Goal: Check status: Check status

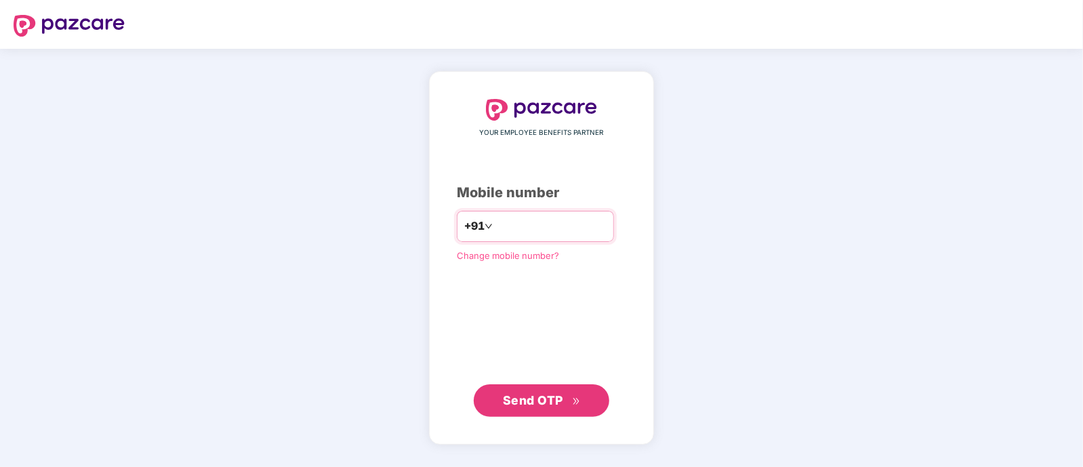
click at [517, 224] on input "number" at bounding box center [551, 227] width 111 height 22
type input "**********"
click at [552, 405] on span "Send OTP" at bounding box center [533, 400] width 60 height 14
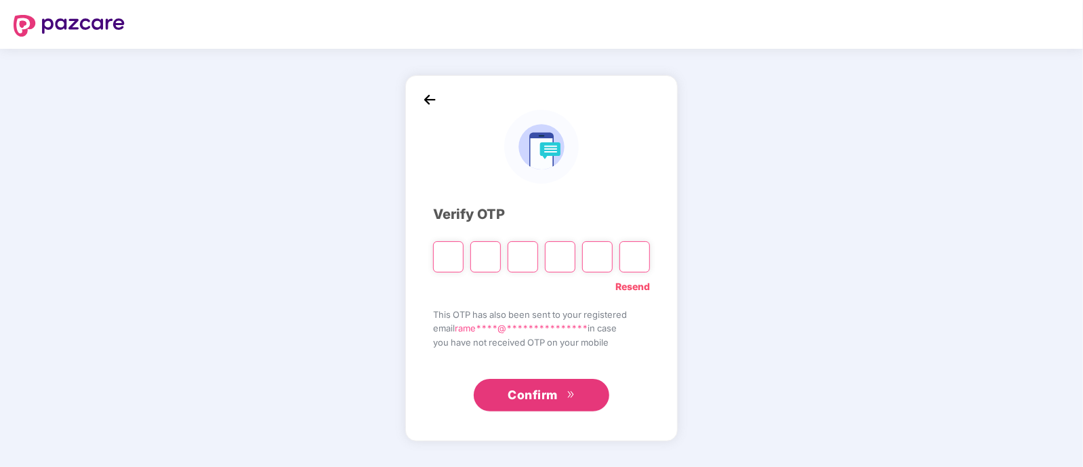
type input "*"
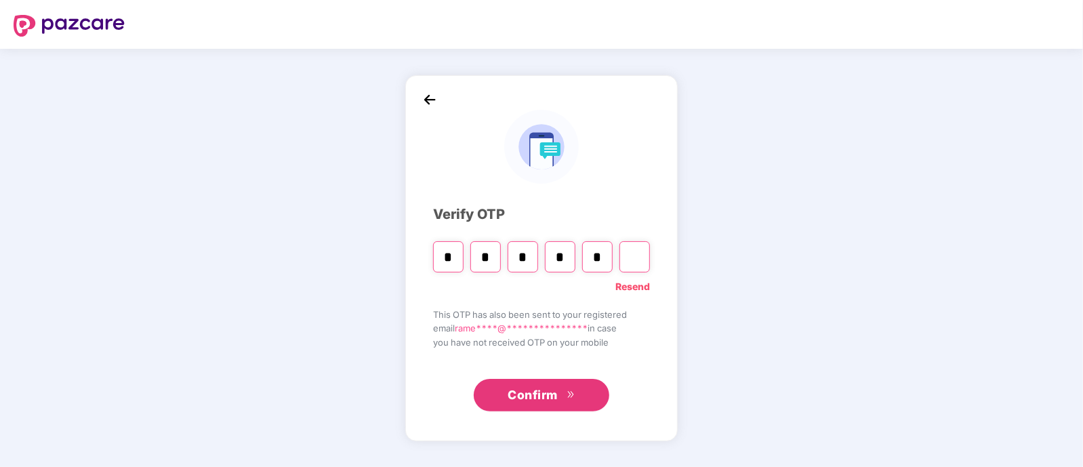
type input "*"
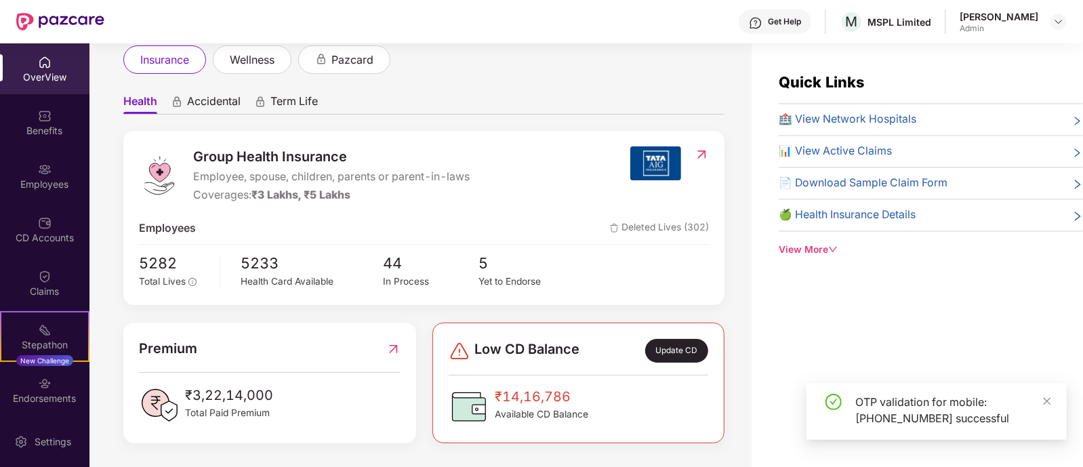
scroll to position [43, 0]
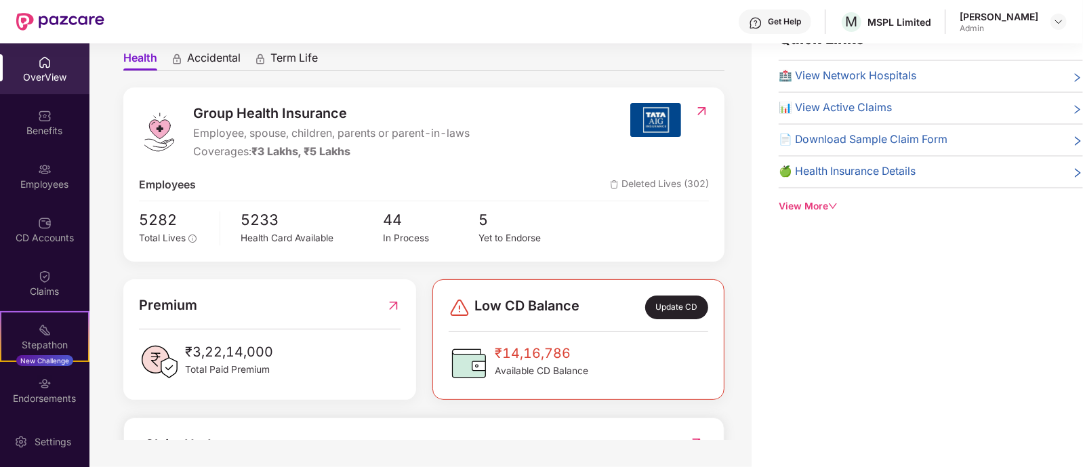
click at [837, 199] on div "View More" at bounding box center [931, 206] width 304 height 15
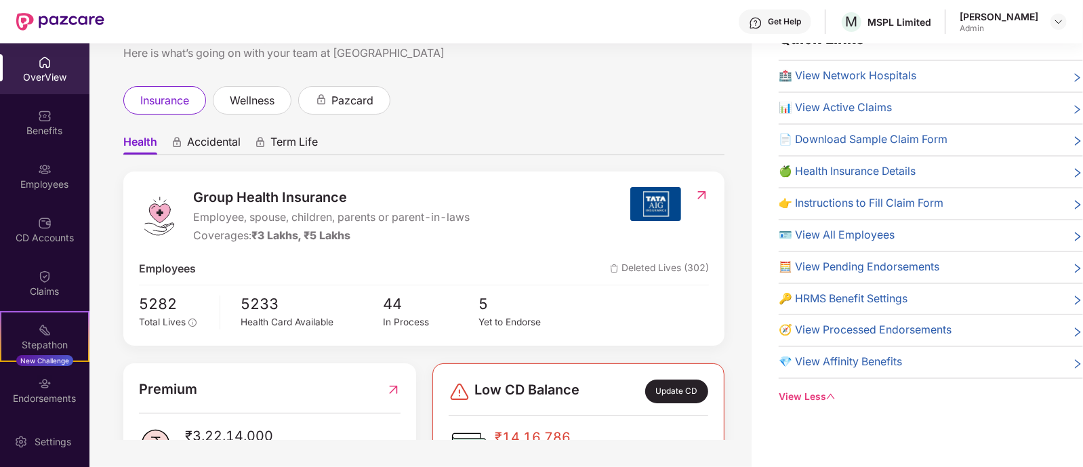
scroll to position [0, 0]
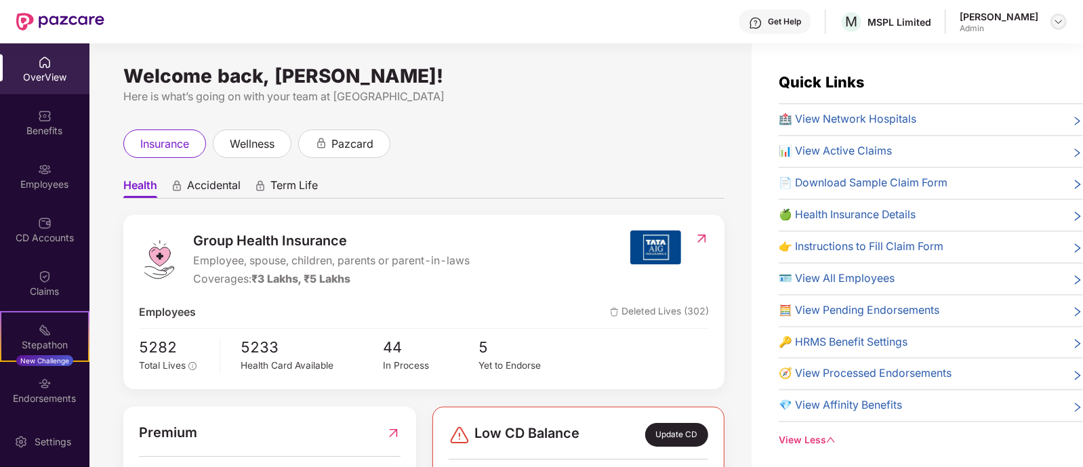
click at [1060, 22] on img at bounding box center [1058, 21] width 11 height 11
click at [651, 118] on div "Welcome back, [PERSON_NAME]! Here is what’s going on with your team at Pazcare …" at bounding box center [420, 263] width 662 height 440
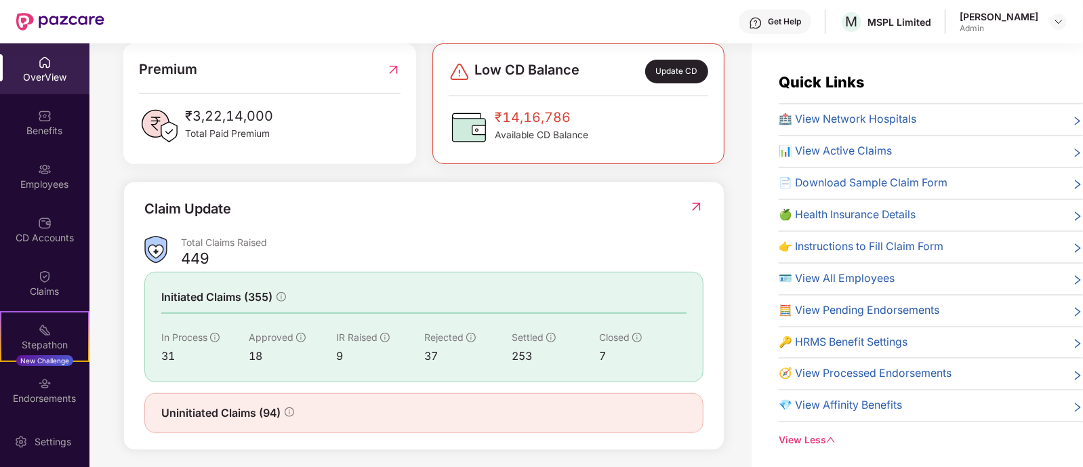
scroll to position [369, 0]
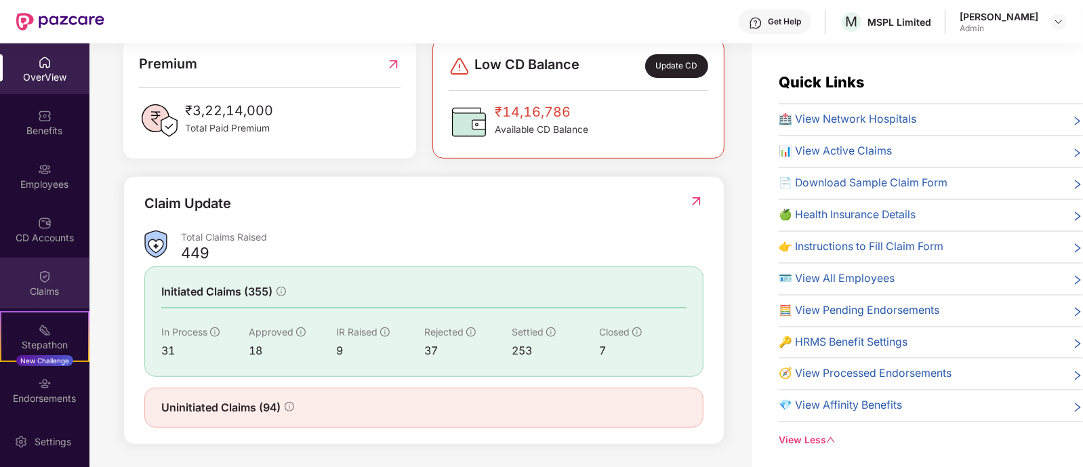
click at [31, 285] on div "Claims" at bounding box center [44, 292] width 89 height 14
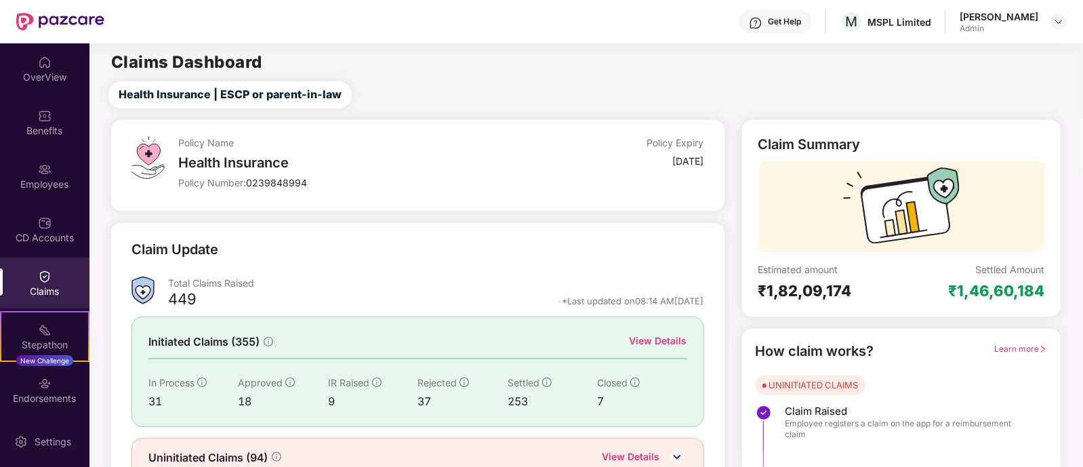
scroll to position [63, 0]
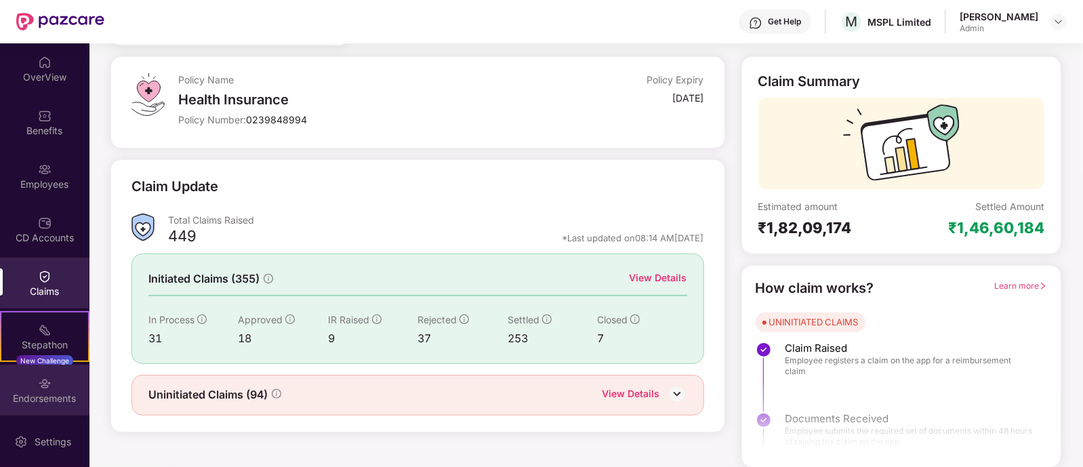
click at [57, 378] on div "Endorsements" at bounding box center [44, 390] width 89 height 51
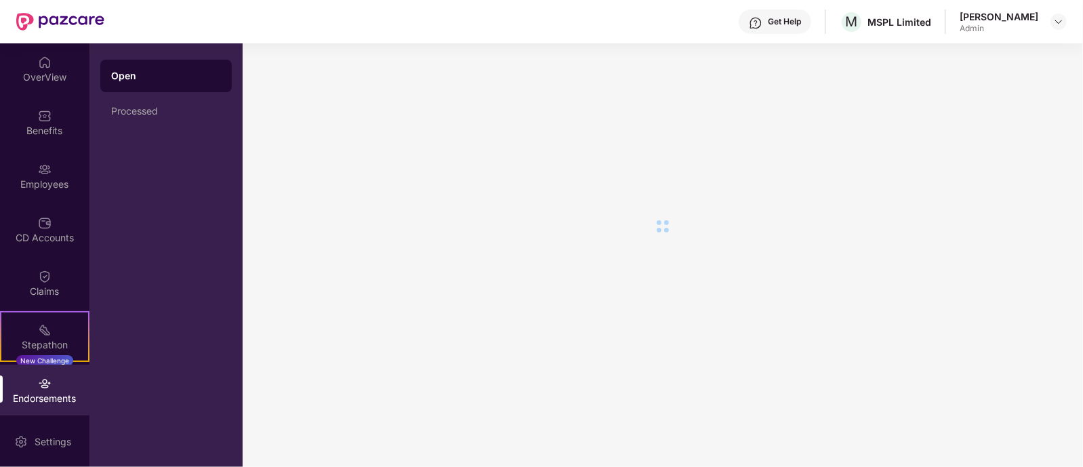
scroll to position [0, 0]
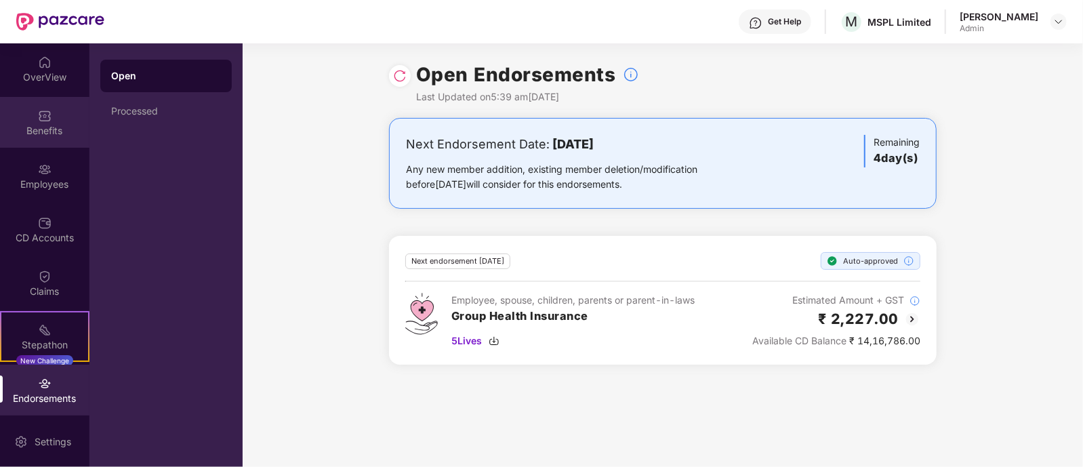
click at [58, 99] on div "Benefits" at bounding box center [44, 122] width 89 height 51
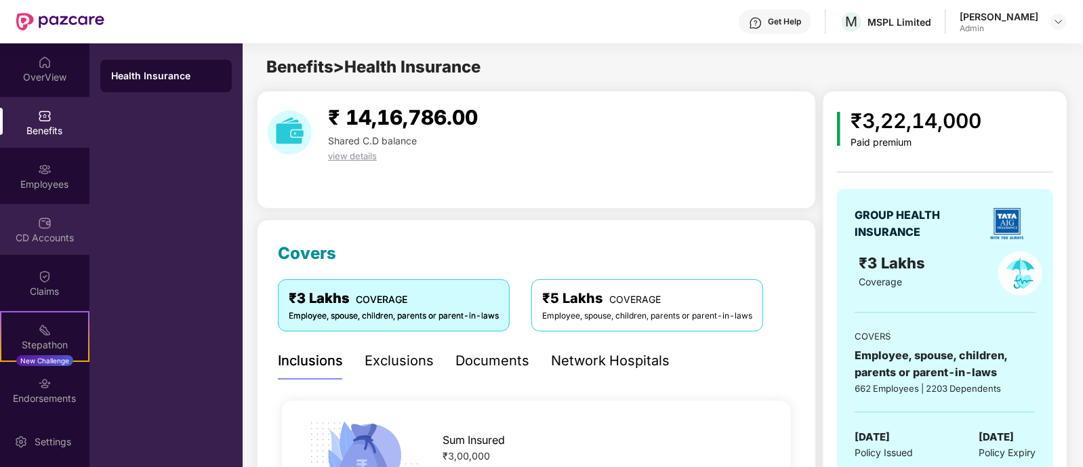
click at [39, 219] on img at bounding box center [45, 223] width 14 height 14
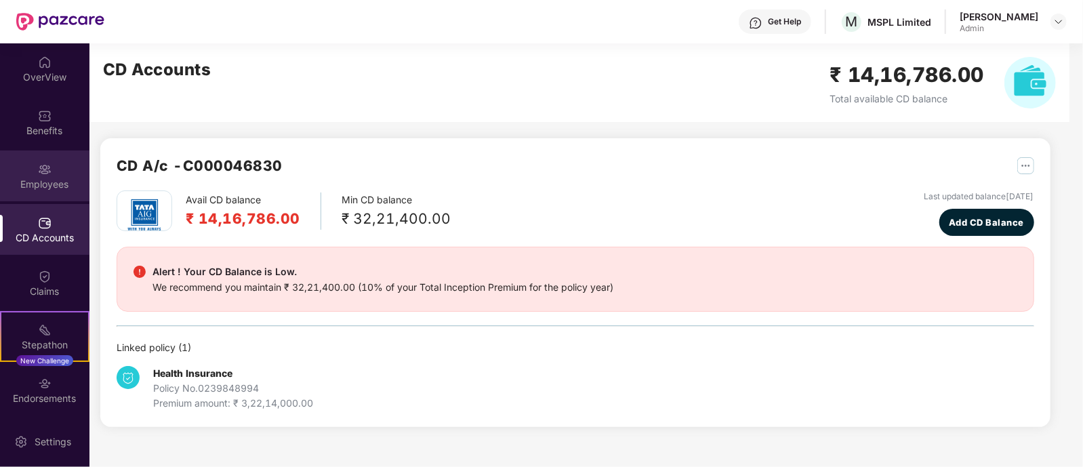
click at [47, 183] on div "Employees" at bounding box center [44, 185] width 89 height 14
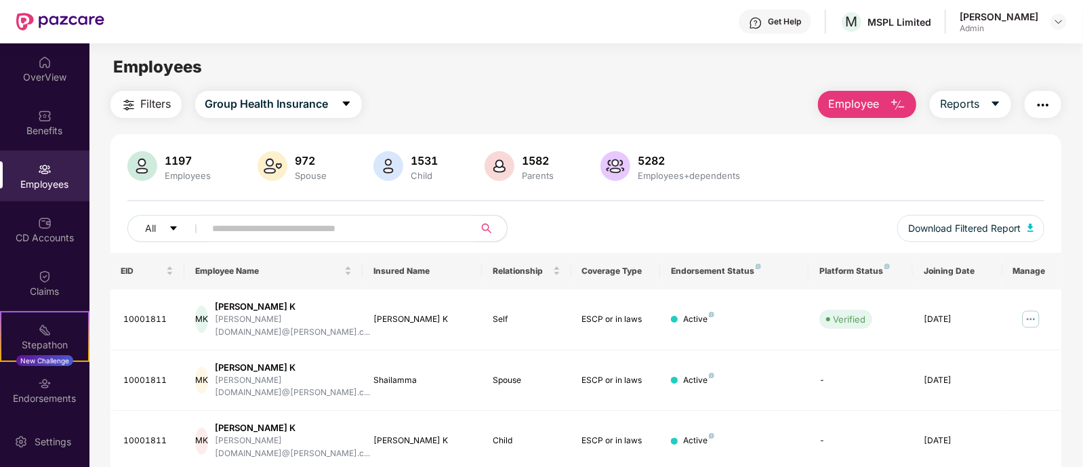
click at [1044, 101] on img "button" at bounding box center [1043, 105] width 16 height 16
click at [712, 70] on div "Employees" at bounding box center [585, 67] width 993 height 26
click at [319, 226] on input "text" at bounding box center [334, 228] width 243 height 20
click at [44, 239] on div "CD Accounts" at bounding box center [44, 238] width 89 height 14
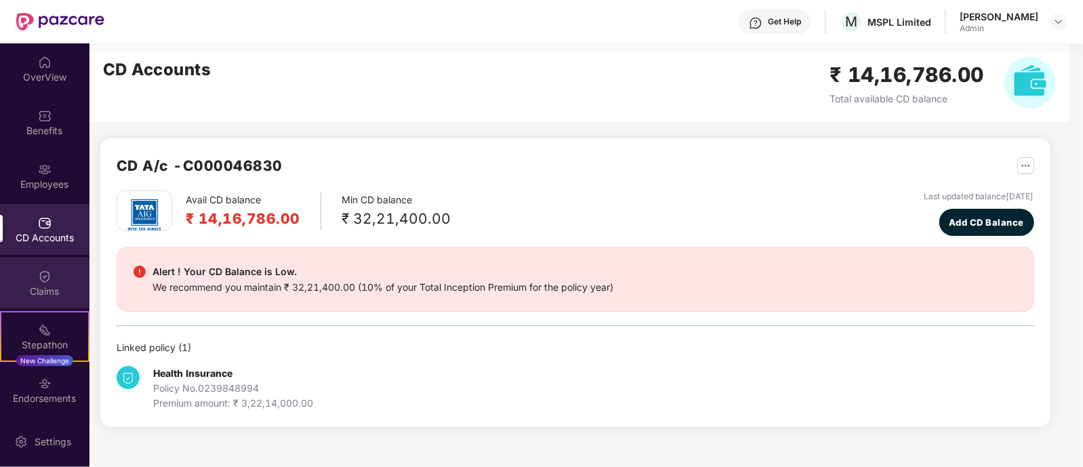
click at [43, 279] on img at bounding box center [45, 277] width 14 height 14
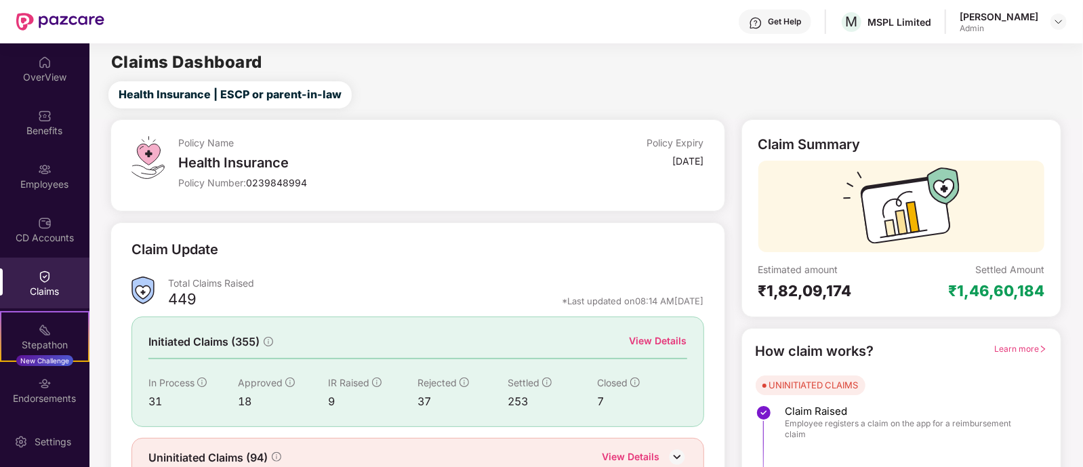
scroll to position [63, 0]
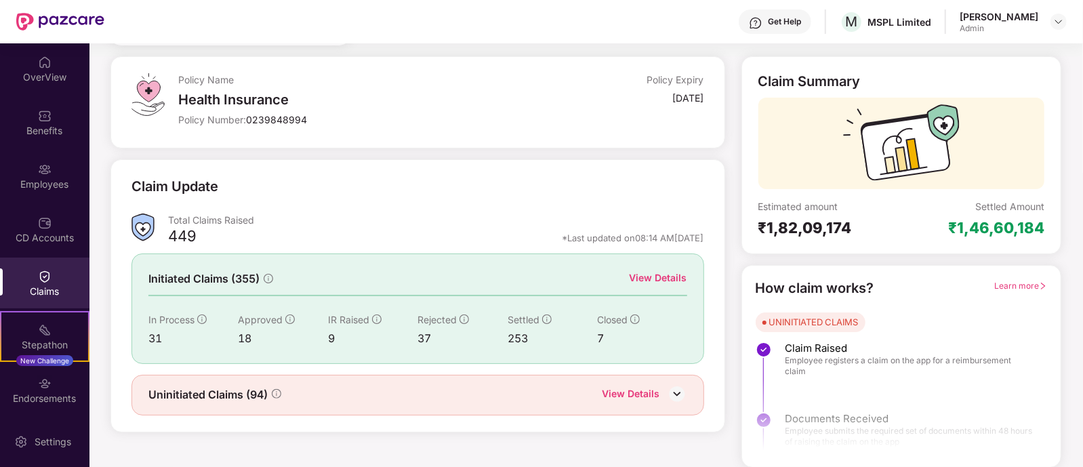
click at [682, 395] on img at bounding box center [677, 394] width 20 height 20
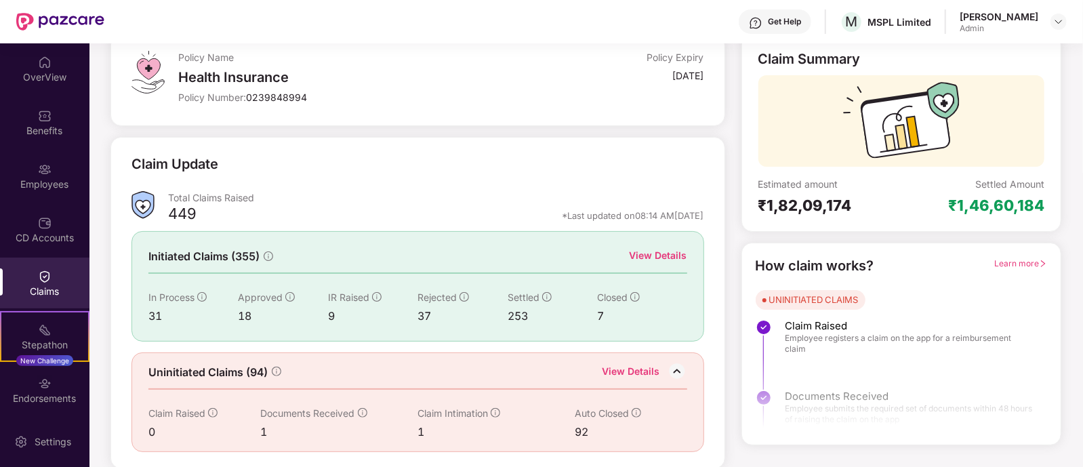
scroll to position [0, 0]
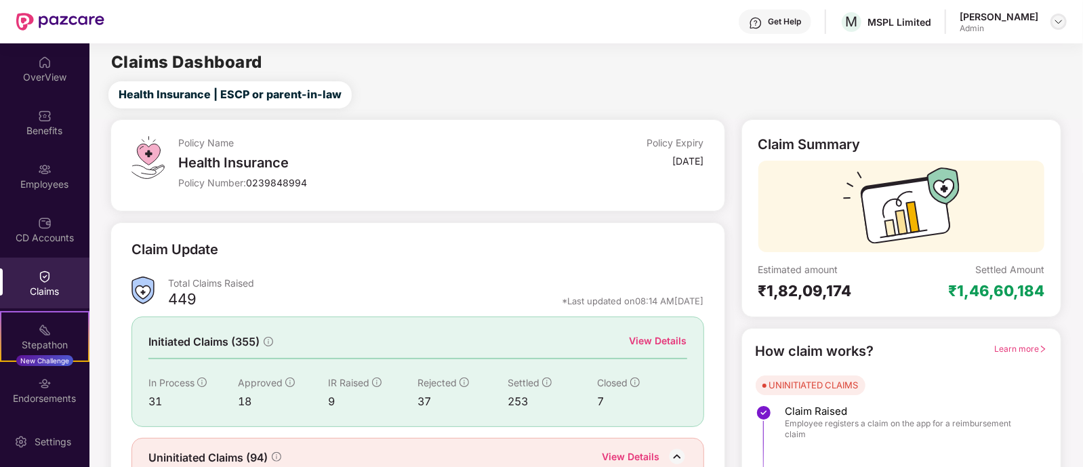
click at [1060, 22] on img at bounding box center [1058, 21] width 11 height 11
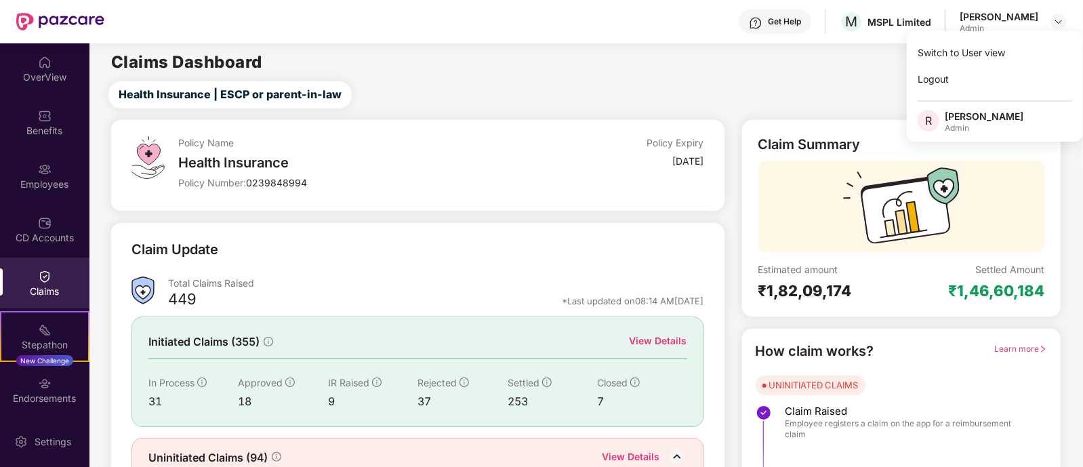
scroll to position [85, 0]
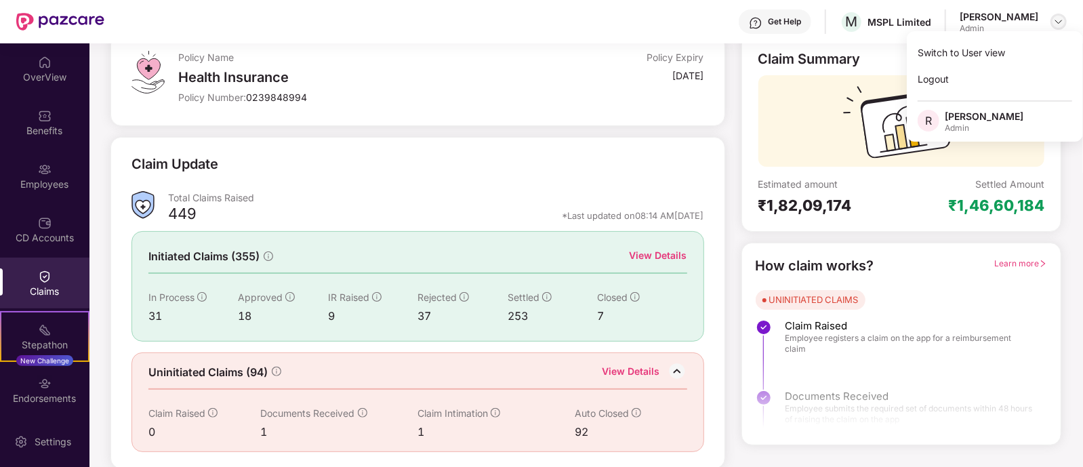
click at [1061, 21] on img at bounding box center [1058, 21] width 11 height 11
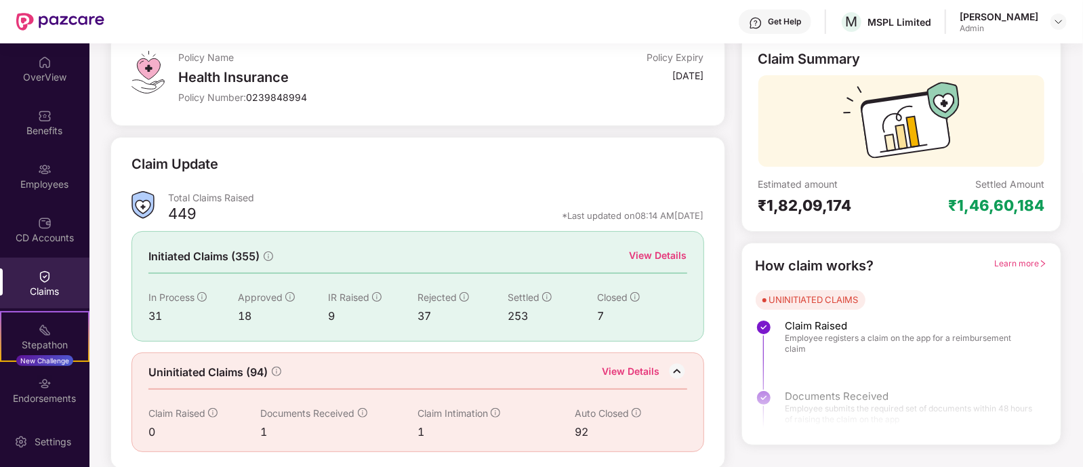
click at [45, 268] on div at bounding box center [45, 275] width 14 height 14
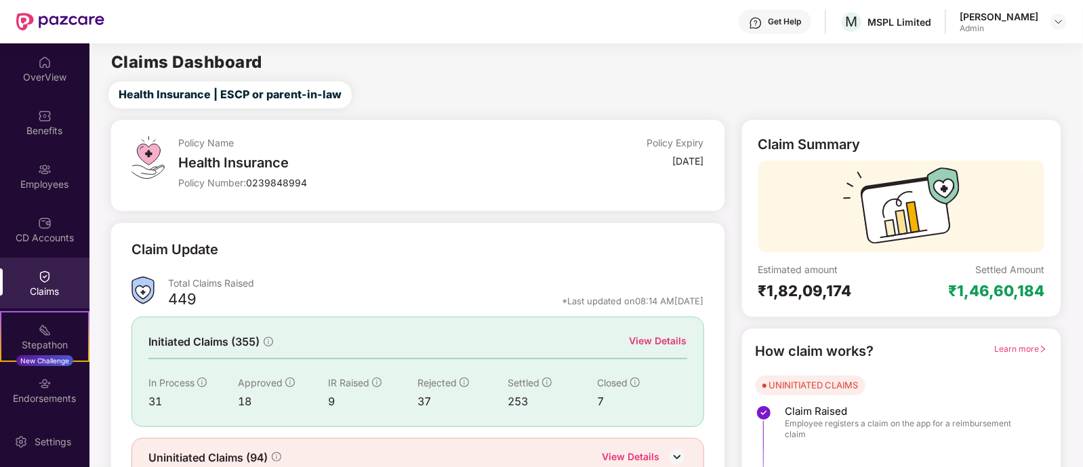
scroll to position [63, 0]
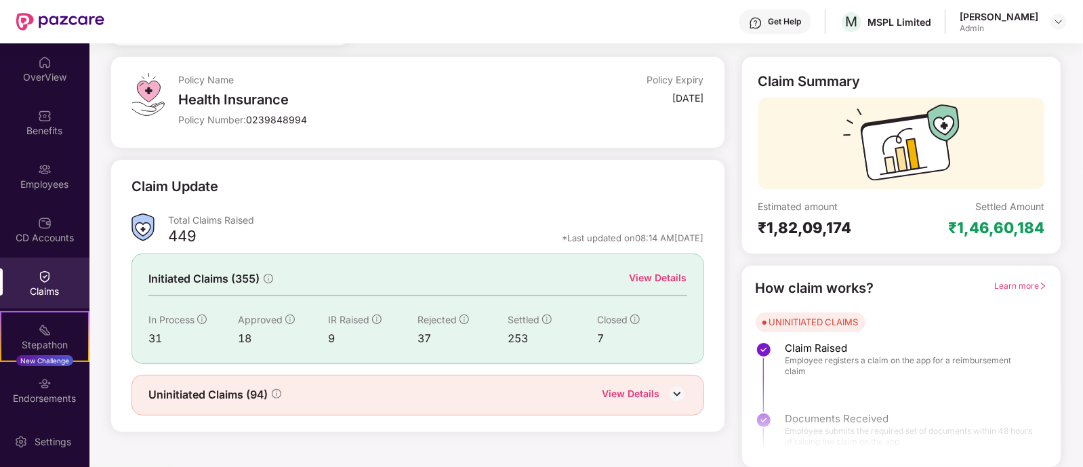
click at [156, 339] on div "31" at bounding box center [192, 338] width 89 height 17
click at [677, 390] on img at bounding box center [677, 394] width 20 height 20
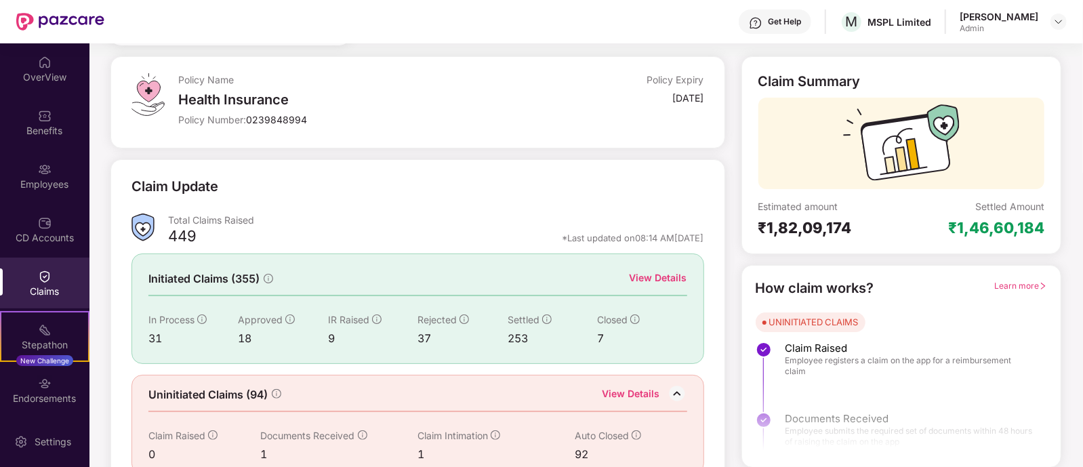
scroll to position [85, 0]
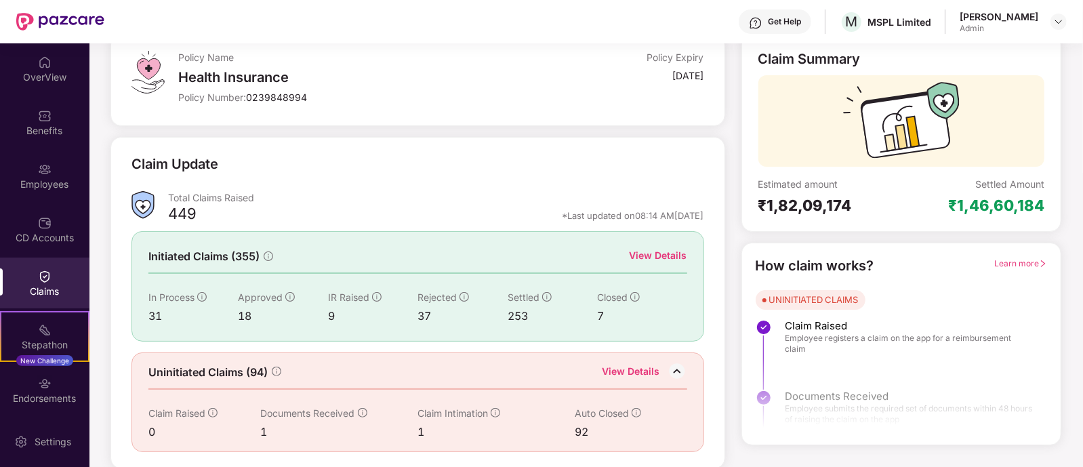
click at [586, 425] on div "92" at bounding box center [619, 432] width 89 height 17
click at [666, 250] on div "View Details" at bounding box center [659, 255] width 58 height 15
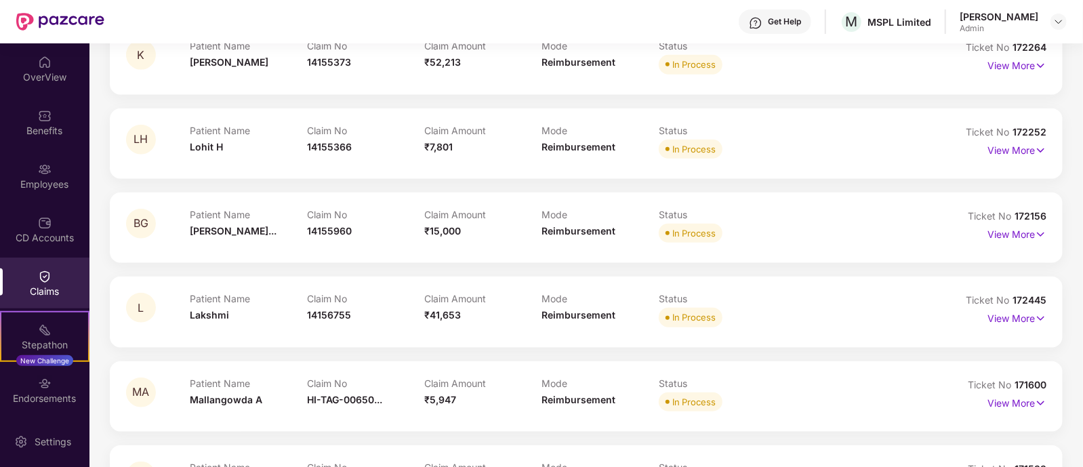
scroll to position [593, 0]
click at [950, 202] on div "BG Patient Name [PERSON_NAME]... Claim No 14155960 Claim Amount ₹15,000 Mode Re…" at bounding box center [586, 226] width 953 height 71
click at [1038, 147] on img at bounding box center [1041, 149] width 12 height 15
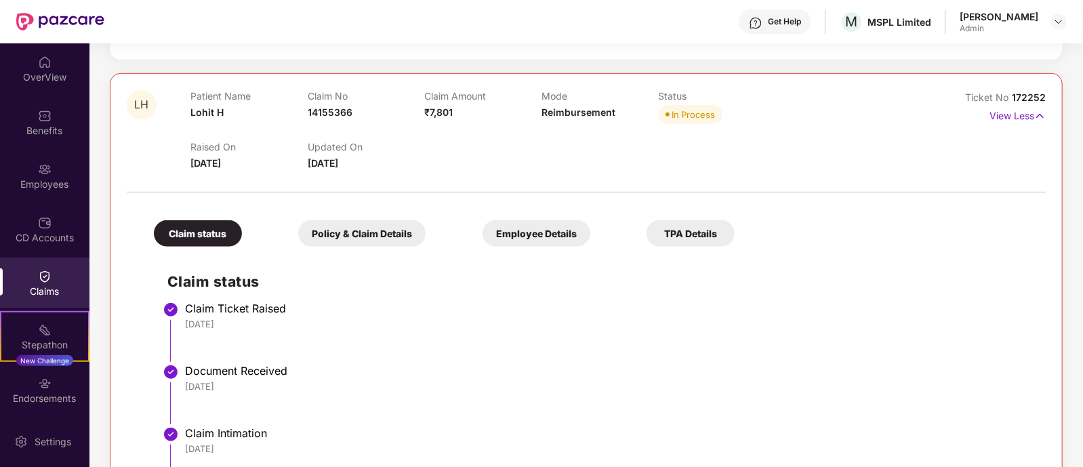
scroll to position [628, 0]
click at [306, 239] on div "Policy & Claim Details" at bounding box center [361, 233] width 127 height 26
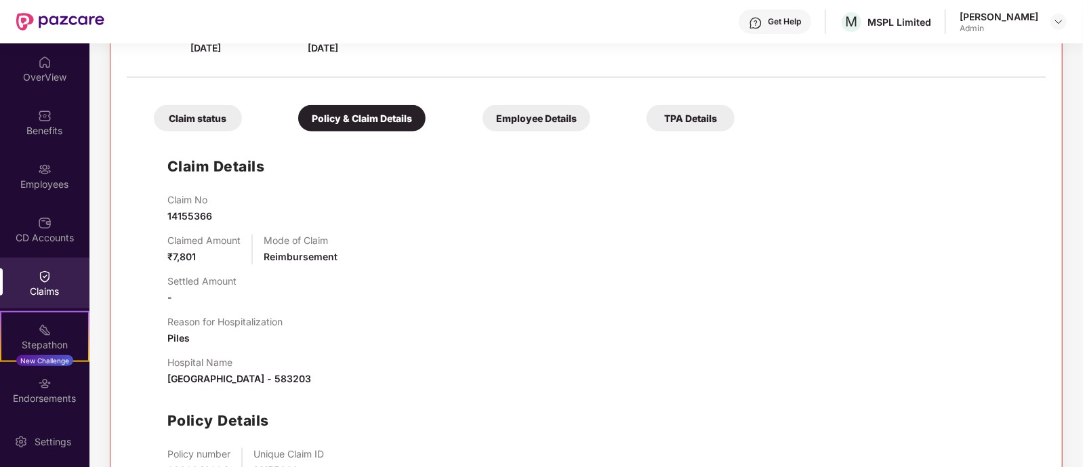
scroll to position [674, 0]
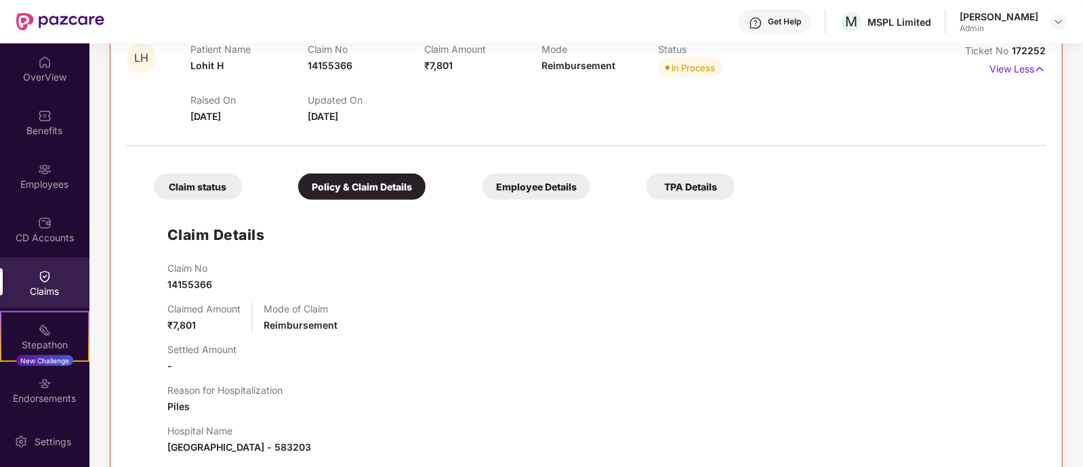
click at [211, 186] on div "Claim status" at bounding box center [198, 187] width 88 height 26
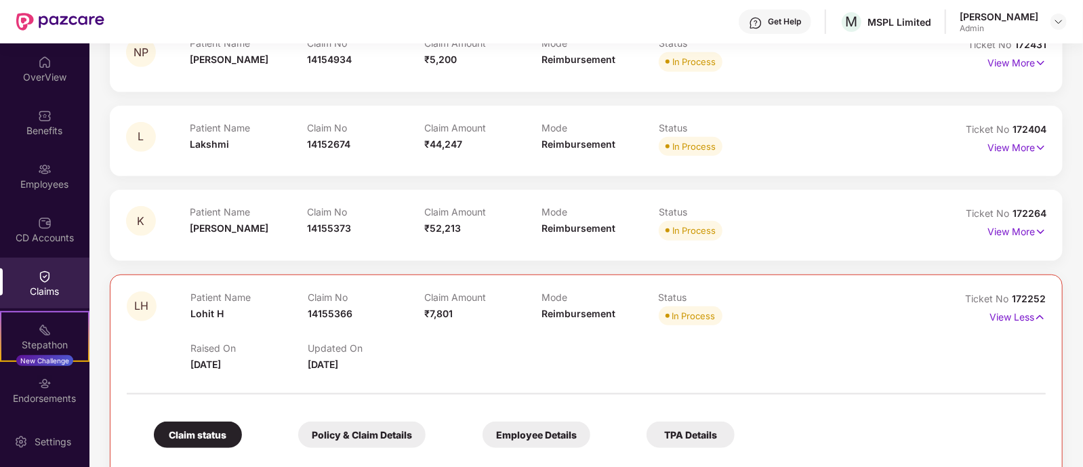
scroll to position [423, 0]
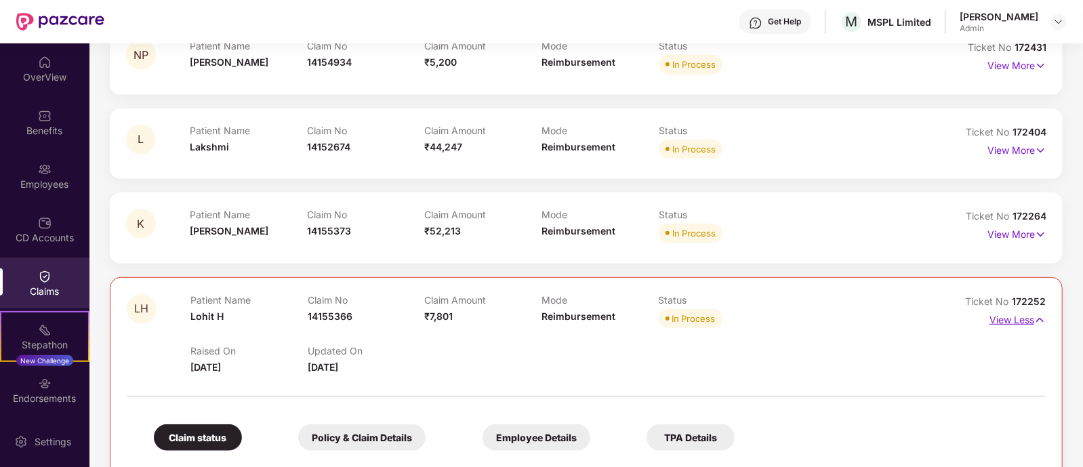
click at [1041, 313] on img at bounding box center [1040, 320] width 12 height 15
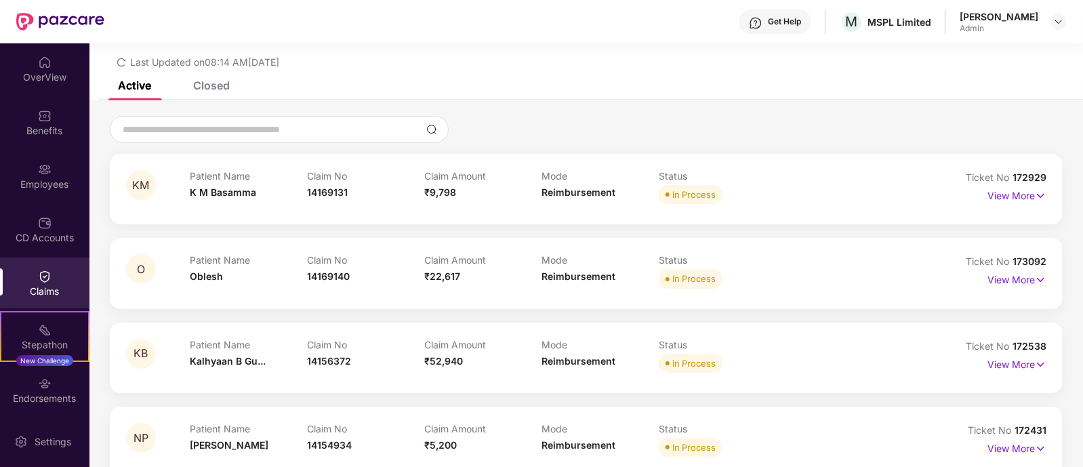
scroll to position [0, 0]
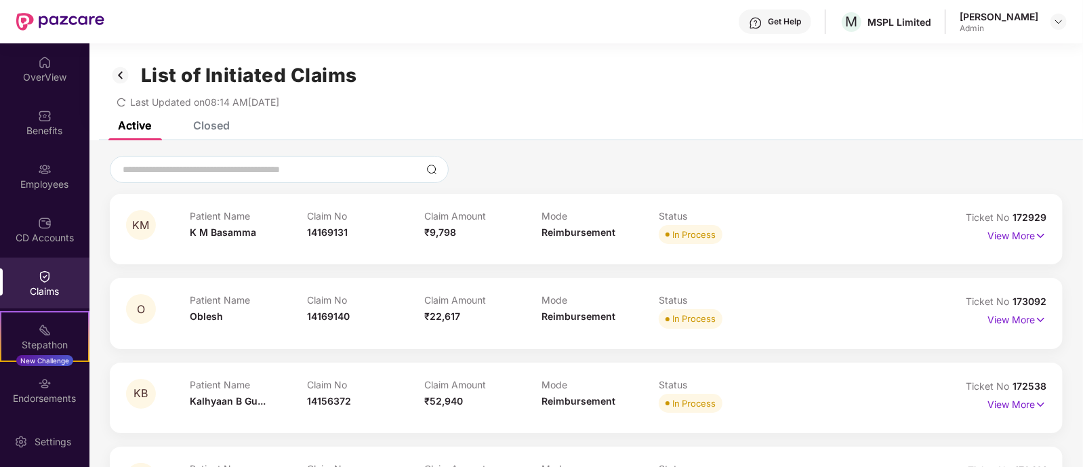
click at [959, 237] on div "View More" at bounding box center [988, 236] width 115 height 22
click at [45, 74] on div "OverView" at bounding box center [44, 78] width 89 height 14
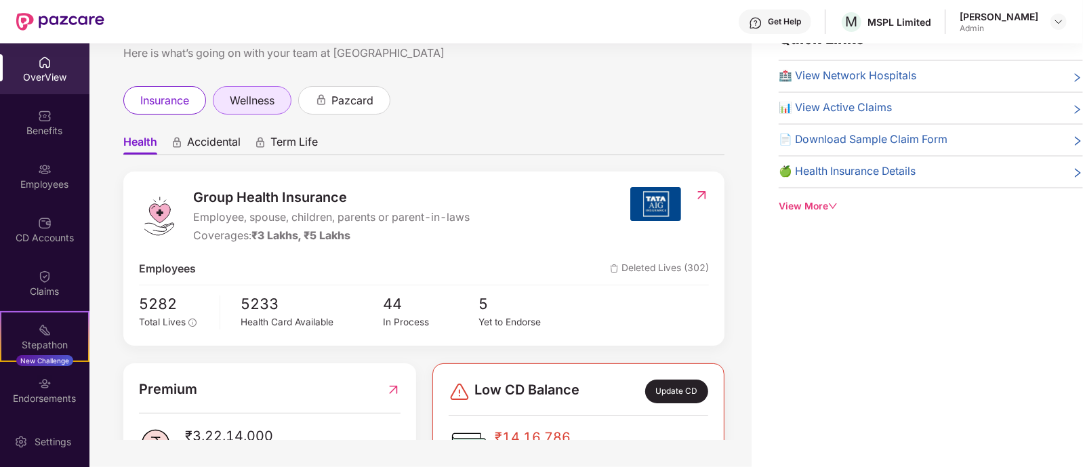
click at [267, 112] on div "wellness" at bounding box center [252, 100] width 79 height 28
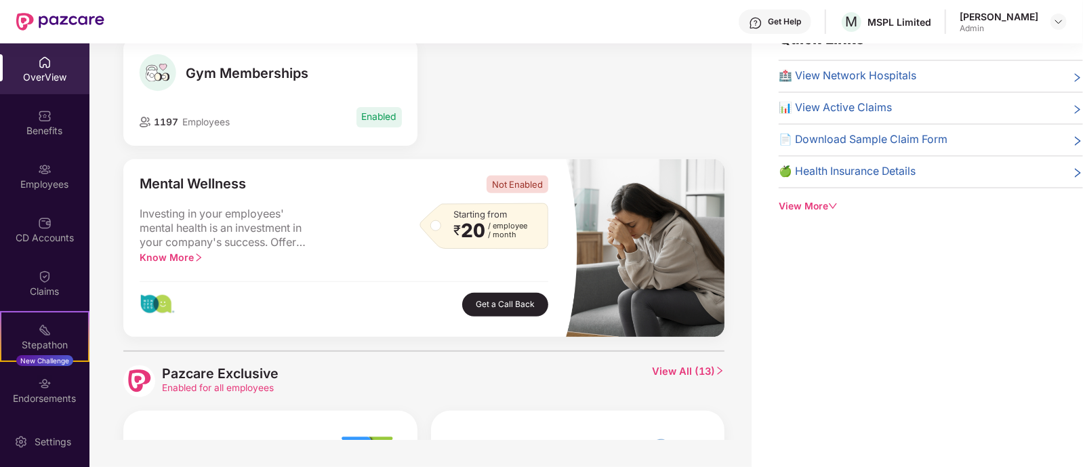
scroll to position [254, 0]
click at [378, 122] on span "Enabled" at bounding box center [379, 116] width 45 height 20
click at [380, 114] on span "Enabled" at bounding box center [379, 116] width 45 height 20
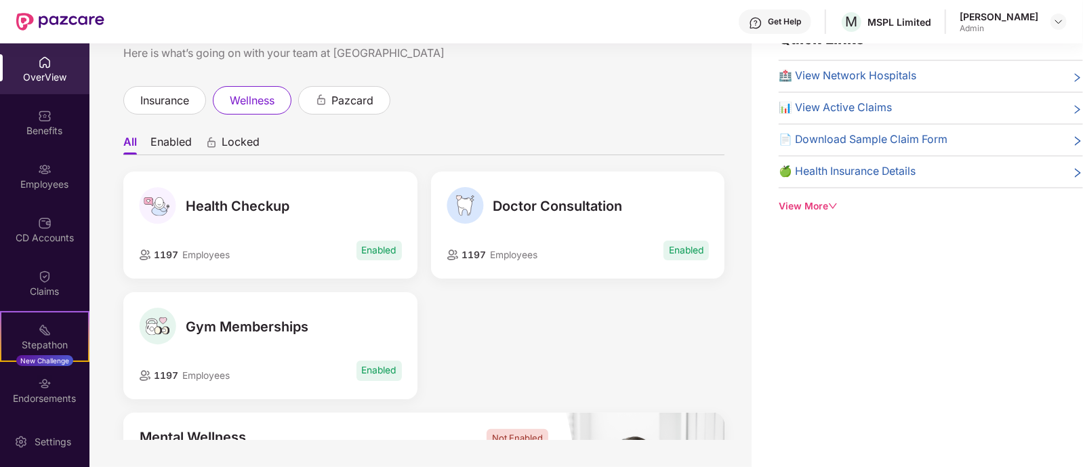
scroll to position [0, 0]
